Goal: Task Accomplishment & Management: Manage account settings

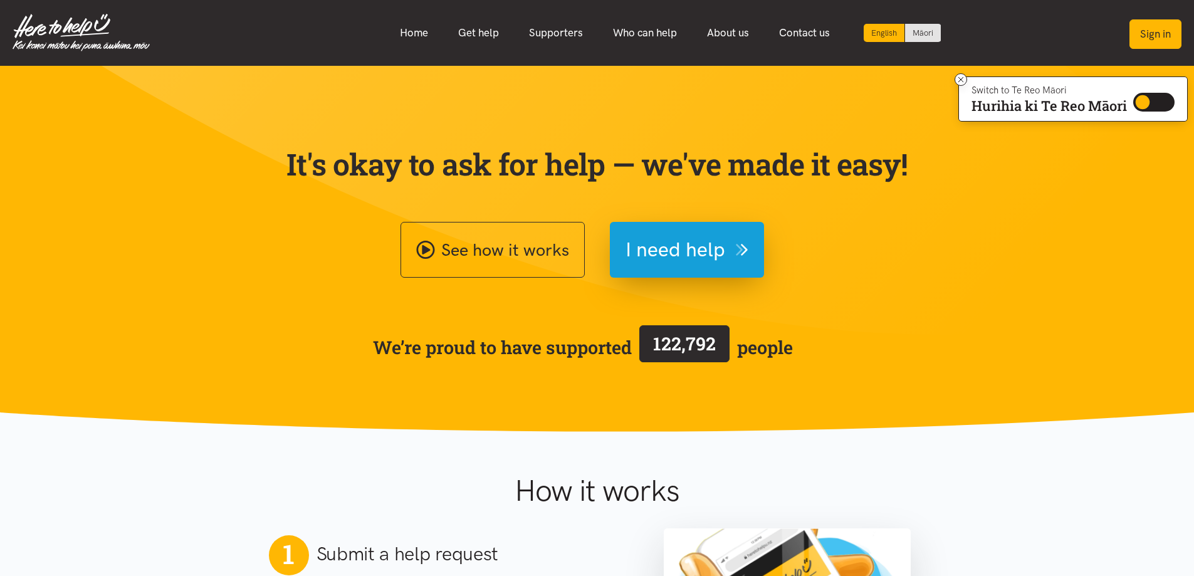
click at [1172, 29] on button "Sign in" at bounding box center [1156, 33] width 52 height 29
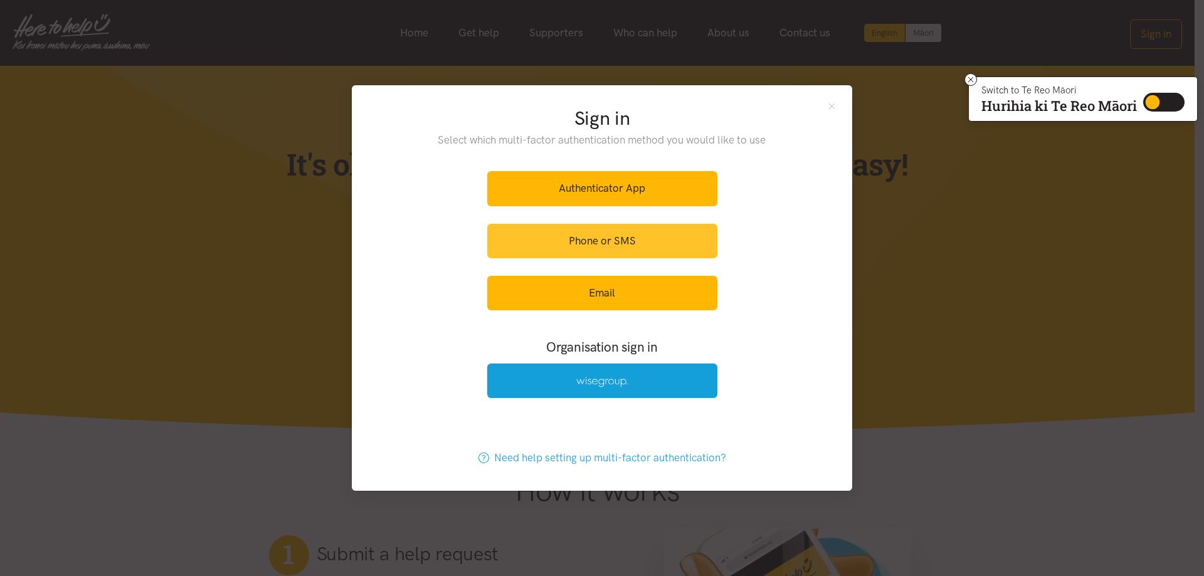
click at [574, 238] on link "Phone or SMS" at bounding box center [602, 241] width 230 height 34
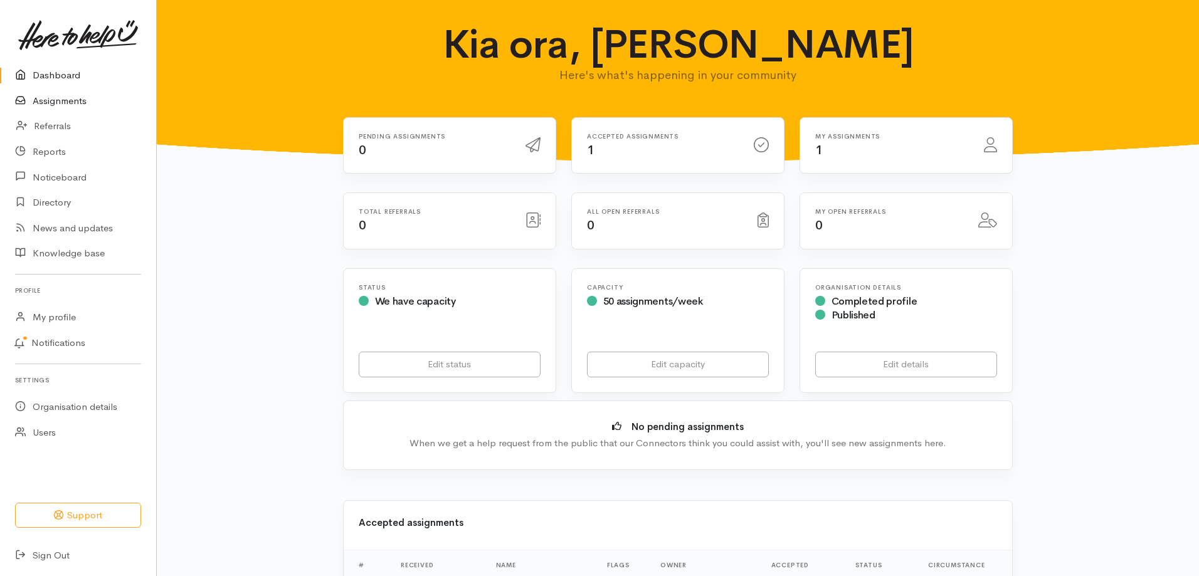
click at [48, 103] on link "Assignments" at bounding box center [78, 101] width 156 height 26
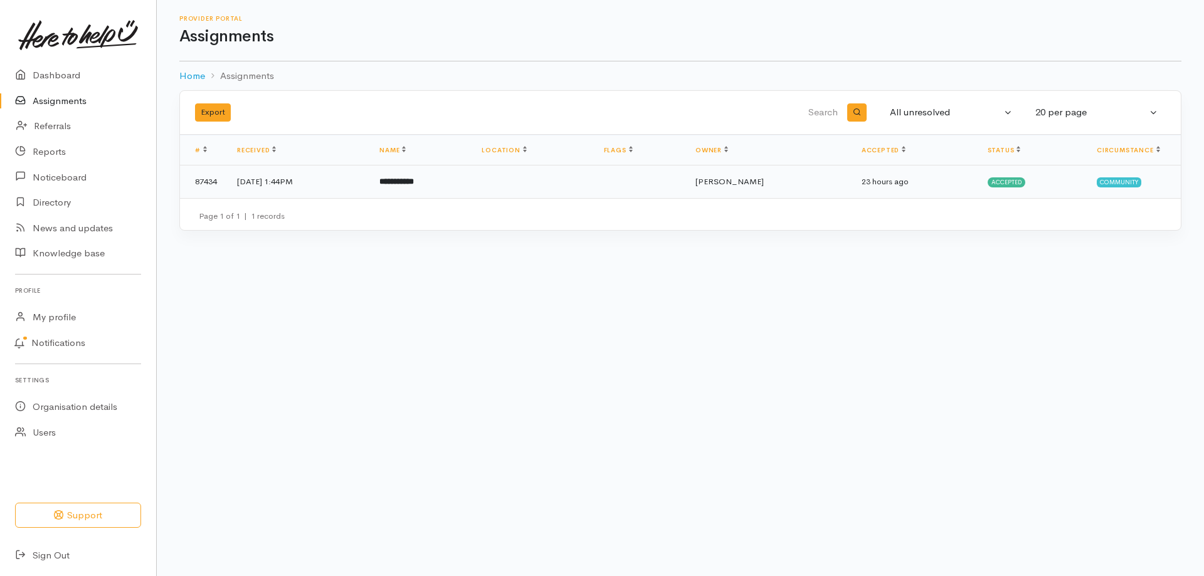
click at [414, 186] on b "**********" at bounding box center [396, 181] width 34 height 8
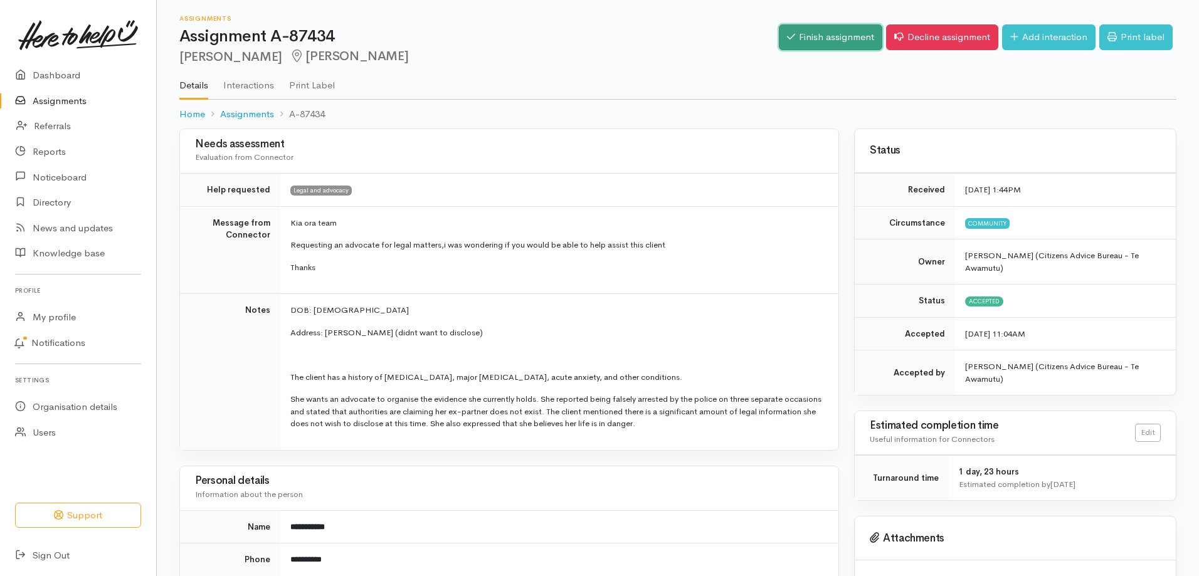
click at [802, 36] on link "Finish assignment" at bounding box center [830, 37] width 103 height 26
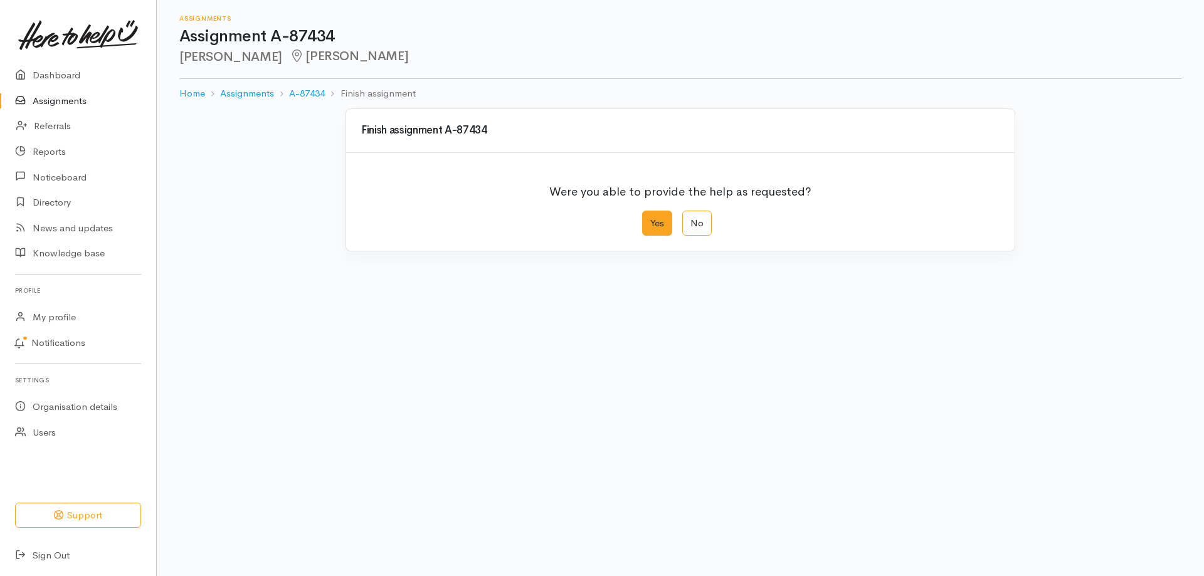
click at [652, 220] on label "Yes" at bounding box center [657, 224] width 30 height 26
click at [650, 219] on input "Yes" at bounding box center [646, 215] width 8 height 8
radio input "true"
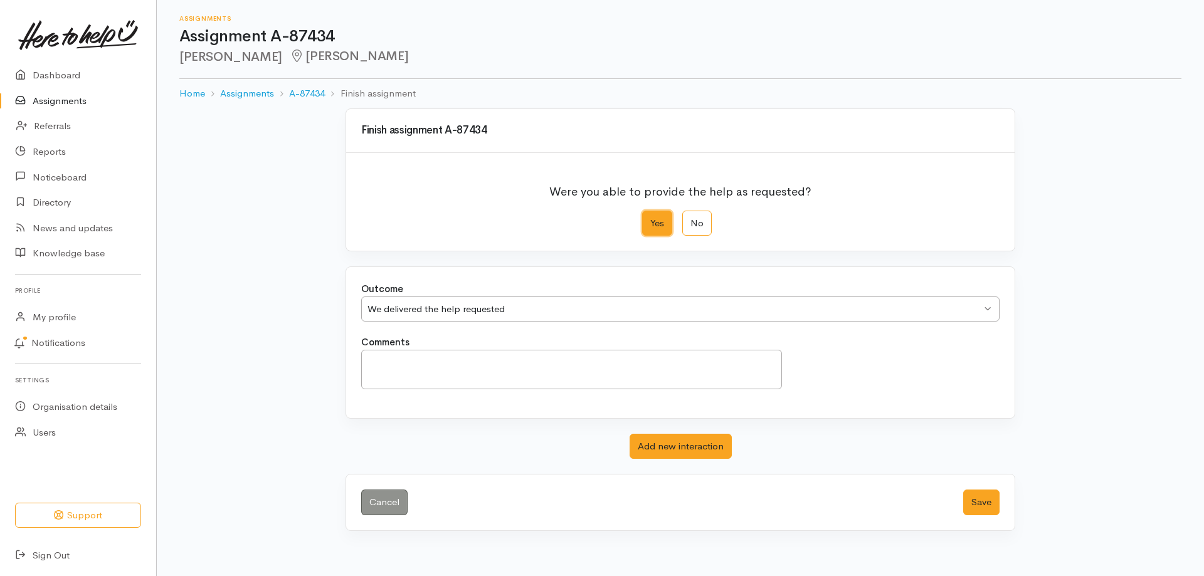
click at [460, 312] on div "We delivered the help requested" at bounding box center [674, 309] width 614 height 14
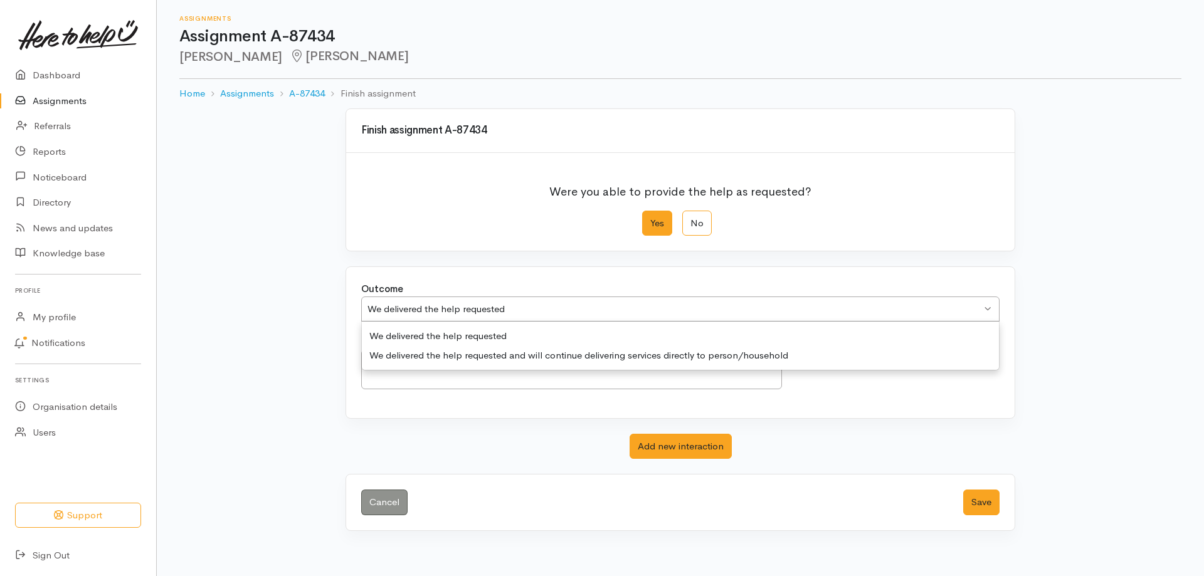
click at [448, 332] on div "Outcome We delivered the help requested We delivered the help requested We deli…" at bounding box center [680, 308] width 653 height 53
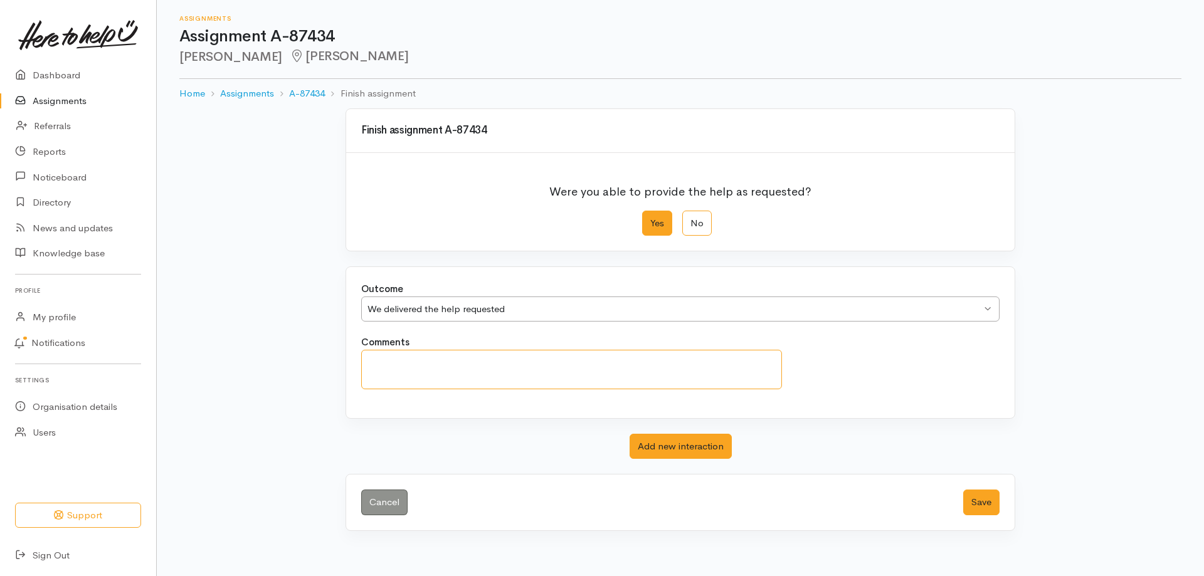
click at [439, 360] on textarea "Comments" at bounding box center [571, 369] width 421 height 39
click at [378, 506] on link "Cancel" at bounding box center [384, 503] width 46 height 26
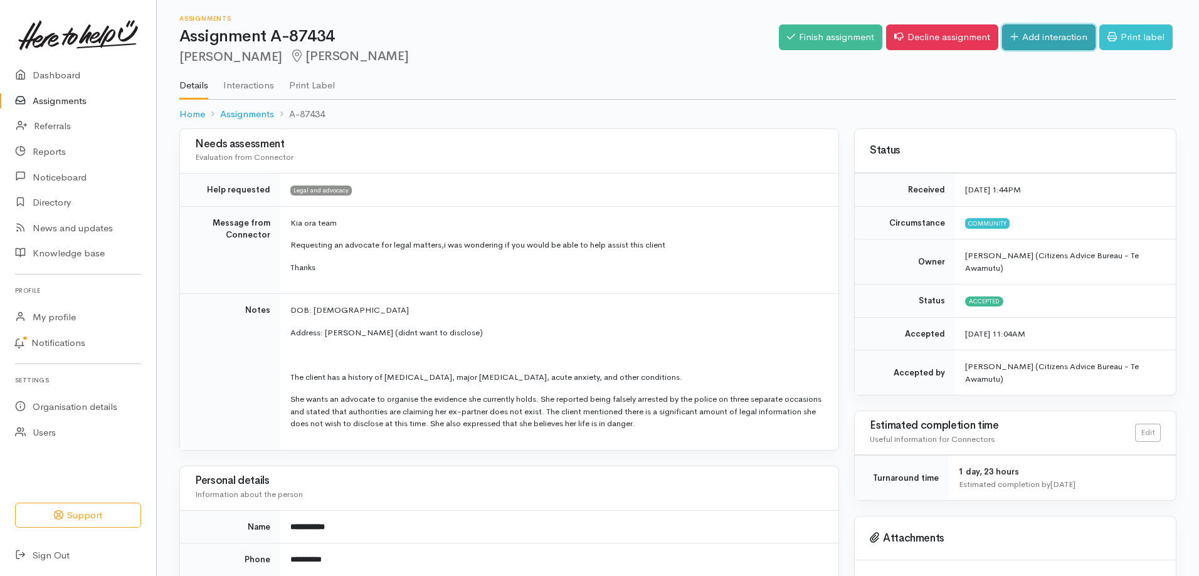
click at [1024, 43] on link "Add interaction" at bounding box center [1048, 37] width 93 height 26
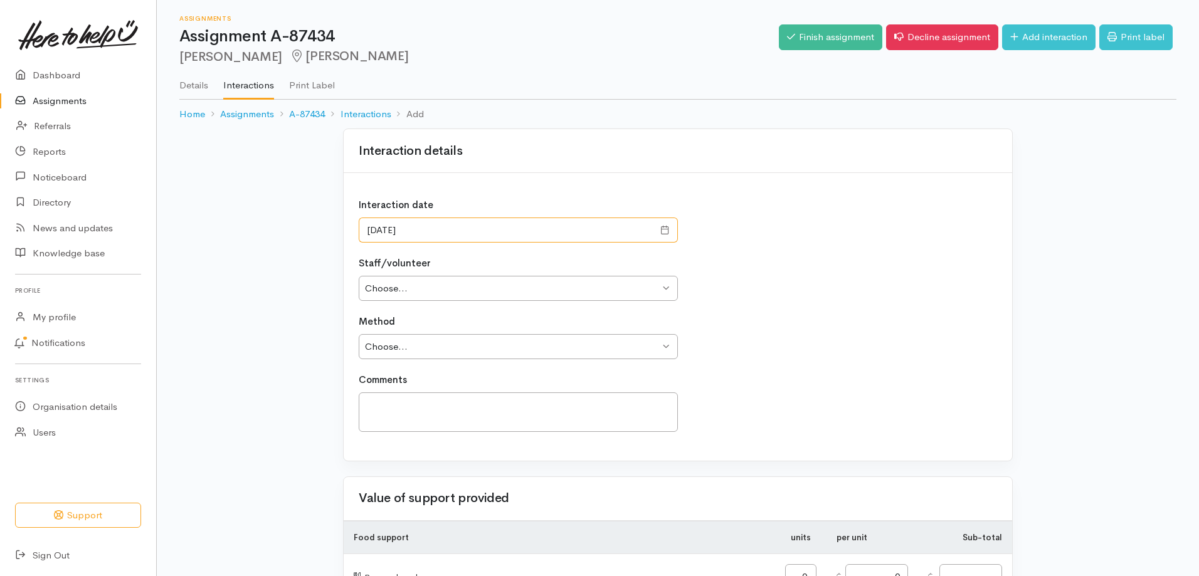
click at [372, 230] on input "12/08/2025" at bounding box center [506, 231] width 295 height 26
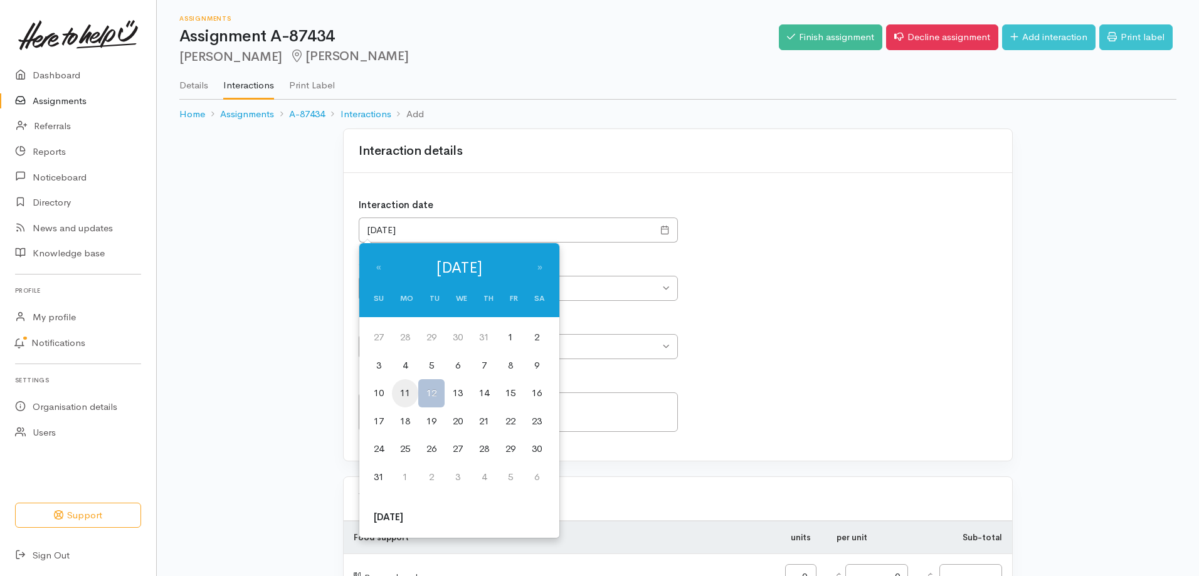
click at [410, 391] on td "11" at bounding box center [405, 393] width 26 height 28
type input "11/08/2025"
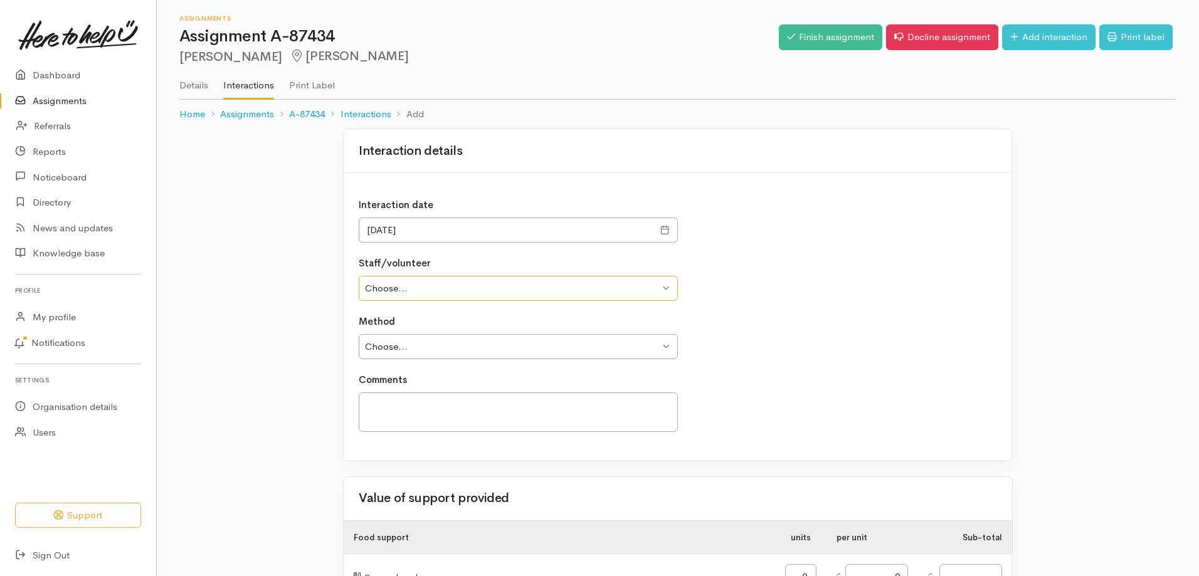
click at [389, 289] on select "Choose... Jess Brown" at bounding box center [518, 289] width 319 height 26
select select "481"
click at [359, 276] on select "Choose... Jess Brown" at bounding box center [518, 289] width 319 height 26
click at [392, 347] on select "Choose... Phone Visit Other" at bounding box center [518, 347] width 319 height 26
select select "1"
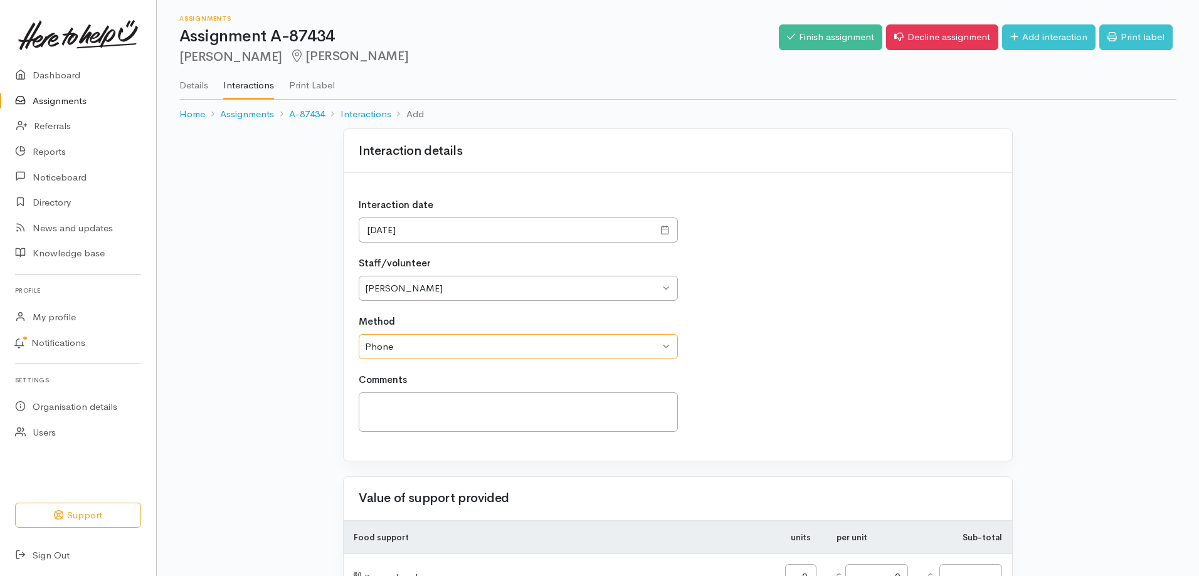
click at [359, 334] on select "Choose... Phone Visit Other" at bounding box center [518, 347] width 319 height 26
click at [399, 407] on textarea at bounding box center [518, 411] width 319 height 39
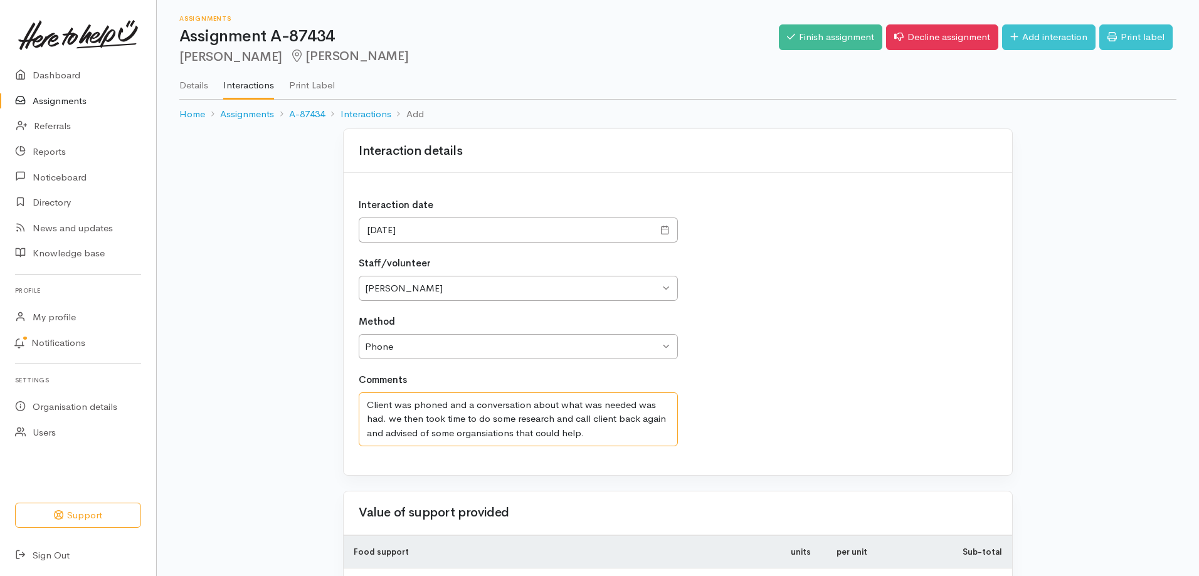
click at [586, 432] on textarea "Client was phoned and a conversation about what was needed was had. we then too…" at bounding box center [518, 419] width 319 height 54
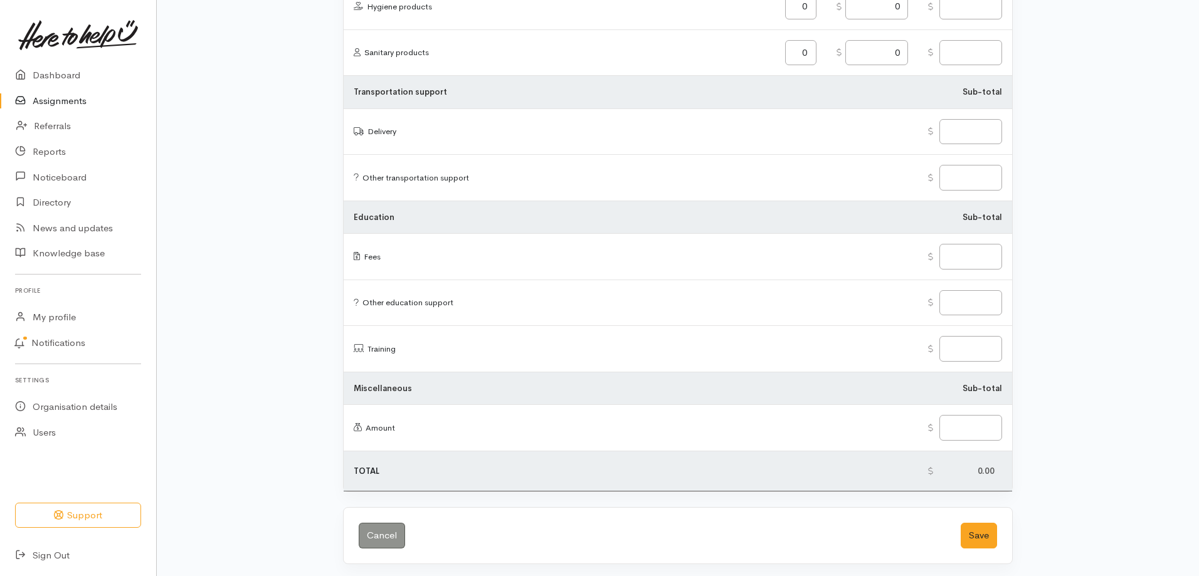
scroll to position [1457, 0]
type textarea "Client was phoned and a conversation about what was needed was had. we then too…"
click at [981, 522] on button "Save" at bounding box center [978, 533] width 36 height 26
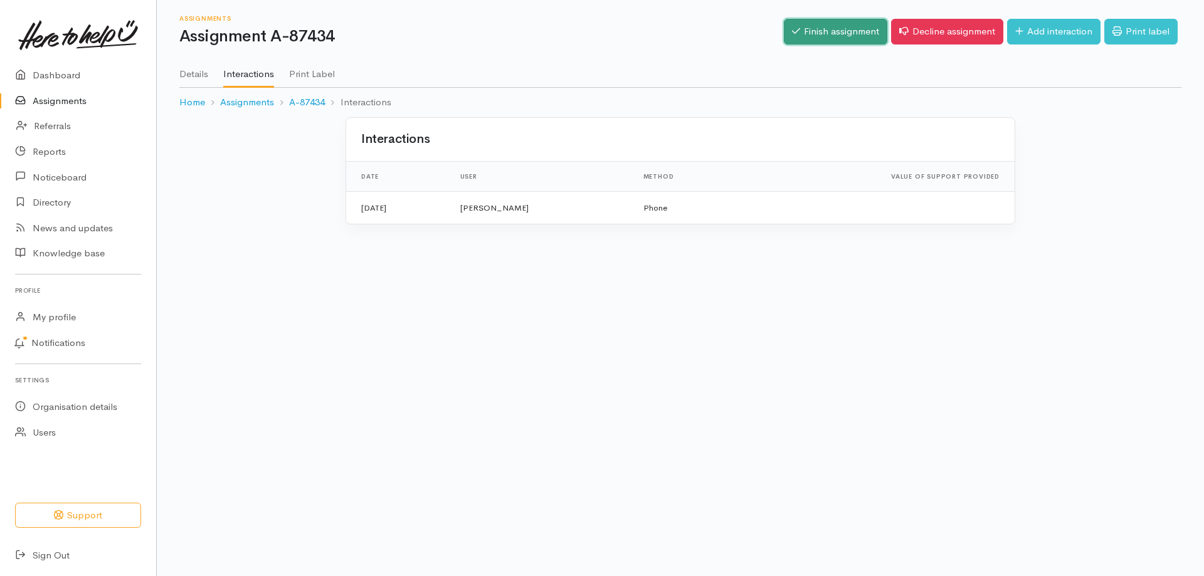
click at [824, 30] on link "Finish assignment" at bounding box center [835, 32] width 103 height 26
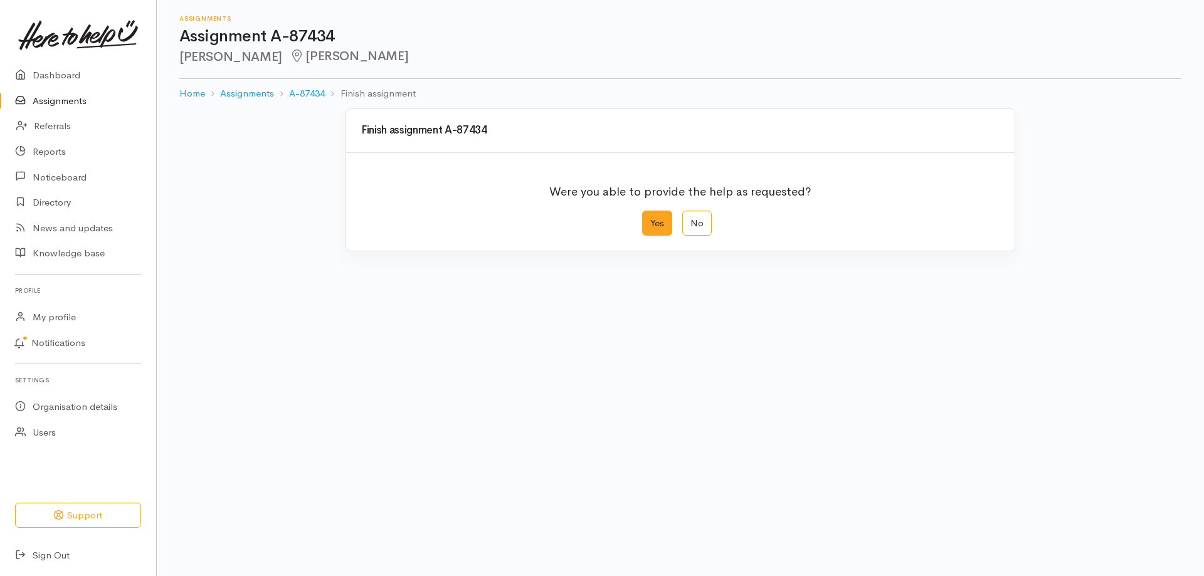
click at [653, 223] on label "Yes" at bounding box center [657, 224] width 30 height 26
click at [650, 219] on input "Yes" at bounding box center [646, 215] width 8 height 8
radio input "true"
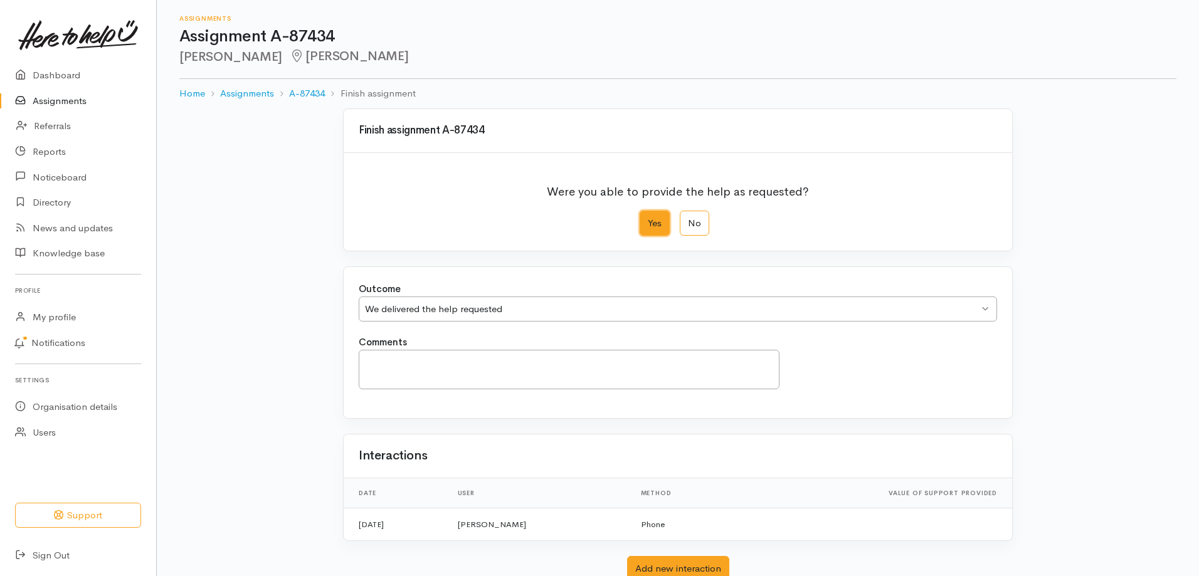
click at [475, 306] on div "We delivered the help requested" at bounding box center [672, 309] width 614 height 14
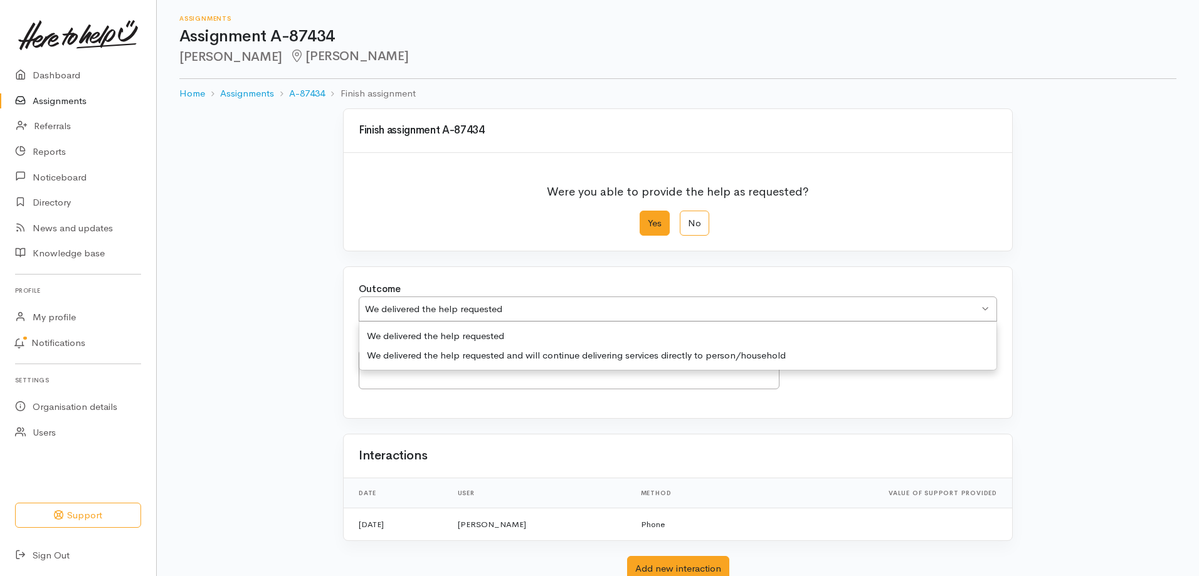
click at [452, 331] on div "Outcome We delivered the help requested We delivered the help requested We deli…" at bounding box center [677, 308] width 653 height 53
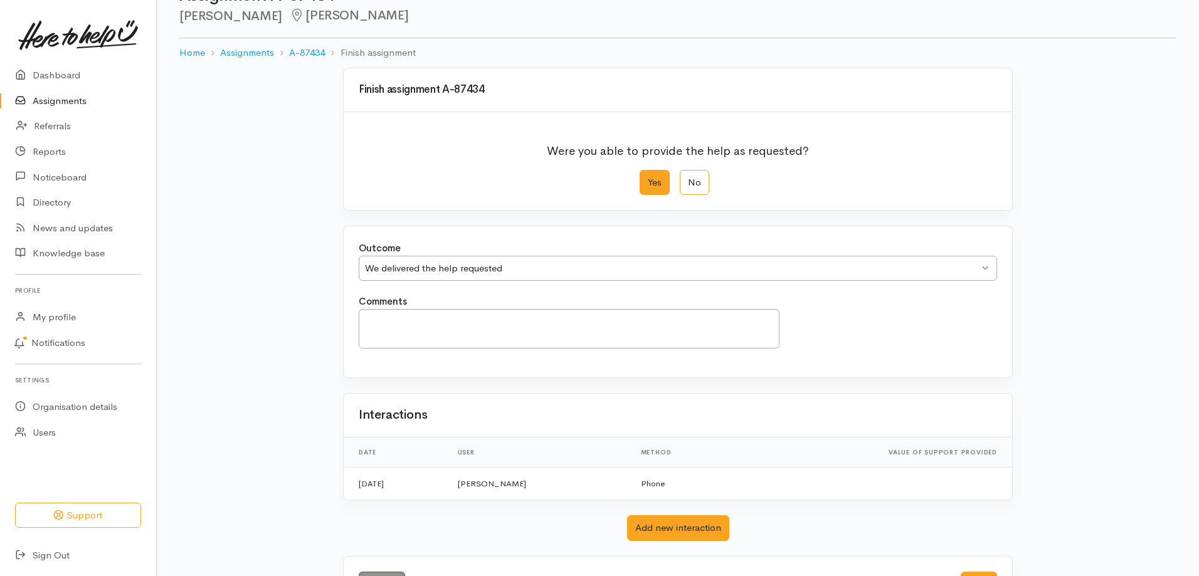
scroll to position [92, 0]
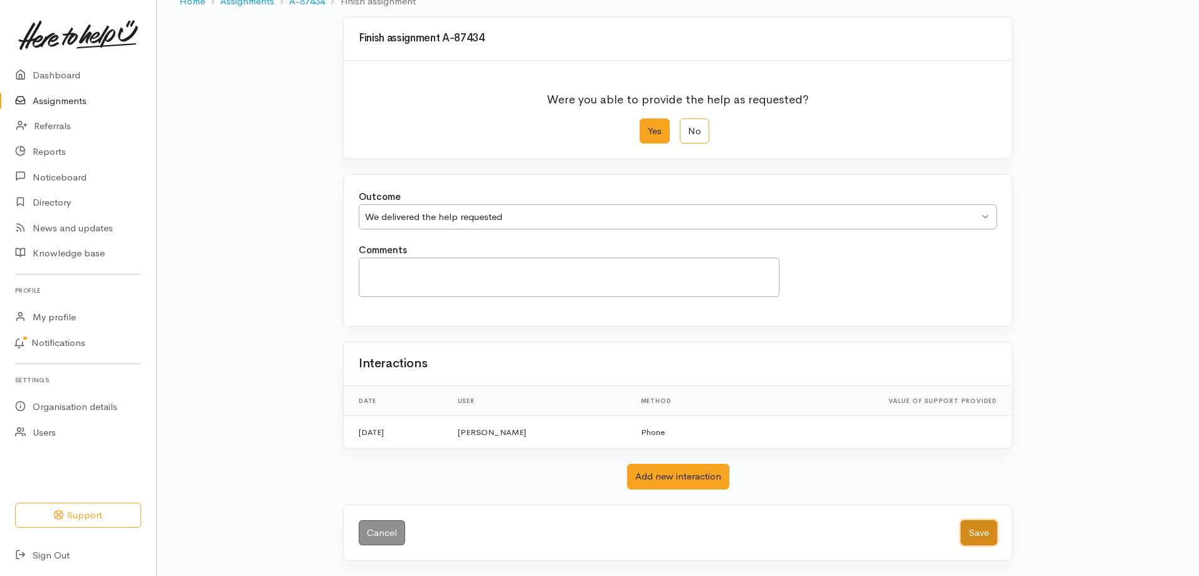
click at [979, 533] on button "Save" at bounding box center [978, 533] width 36 height 26
